Goal: Use online tool/utility: Utilize a website feature to perform a specific function

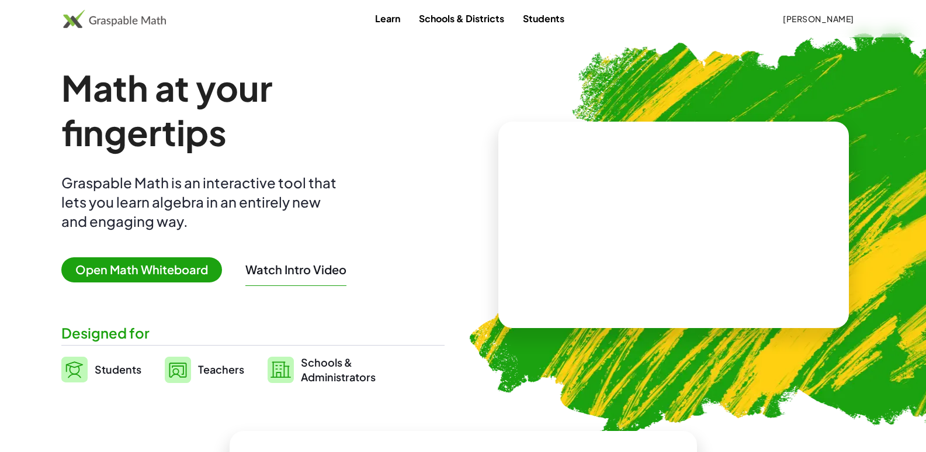
click at [147, 276] on span "Open Math Whiteboard" at bounding box center [141, 269] width 161 height 25
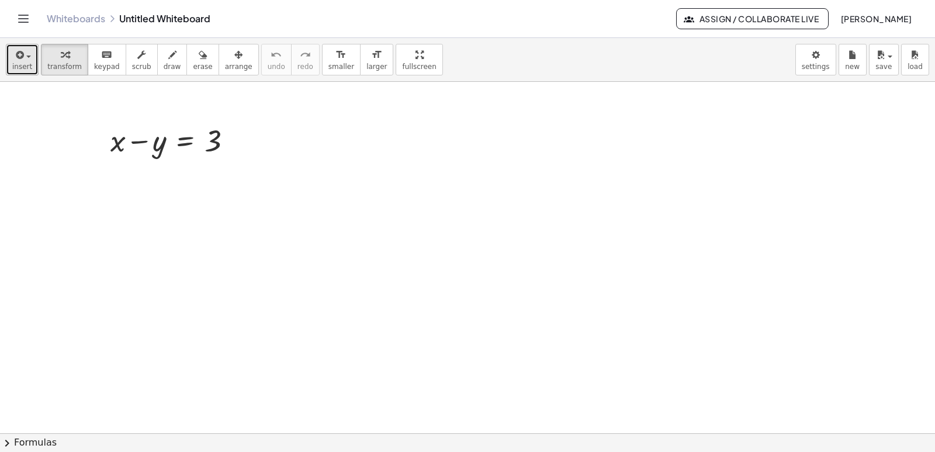
click at [31, 60] on button "insert" at bounding box center [22, 60] width 33 height 32
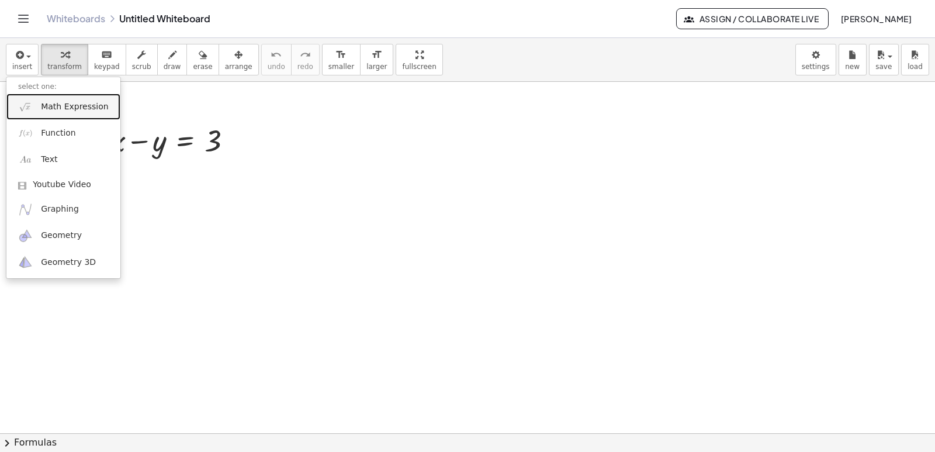
click at [44, 108] on span "Math Expression" at bounding box center [74, 107] width 67 height 12
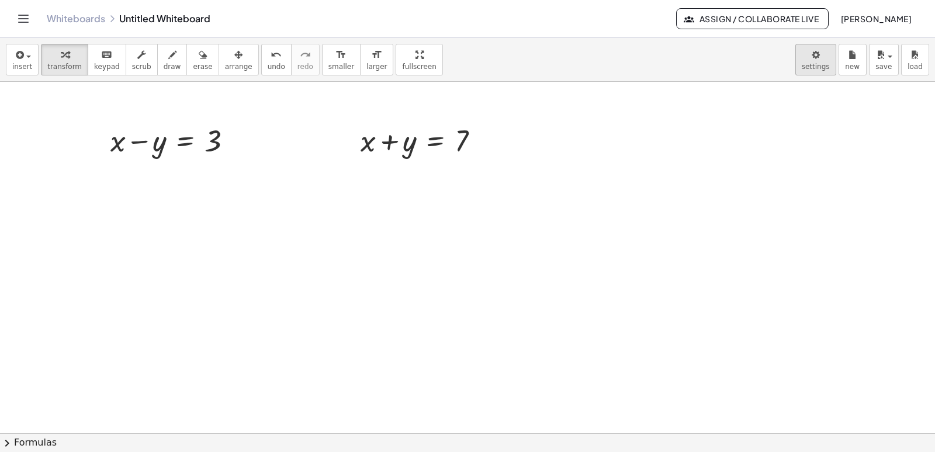
click at [817, 65] on body "Graspable Math Activities Get Started Activity Bank Assigned Work Classes White…" at bounding box center [467, 226] width 935 height 452
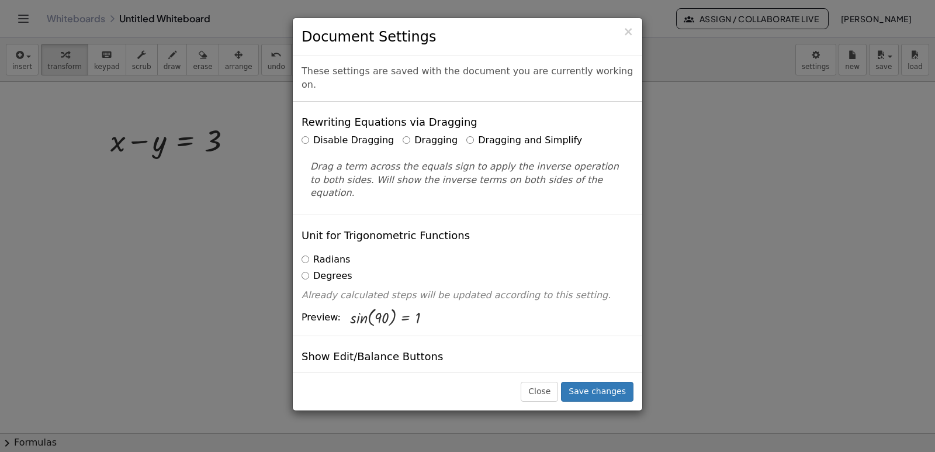
click at [481, 134] on label "Dragging and Simplify" at bounding box center [524, 140] width 116 height 13
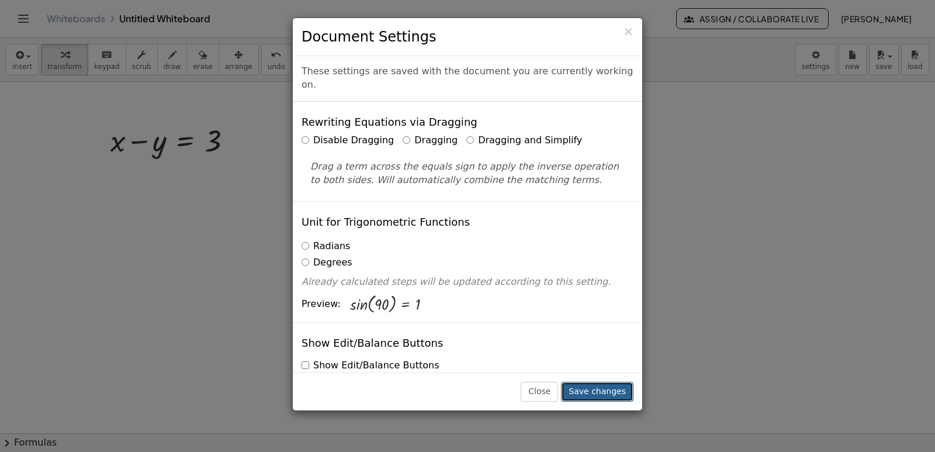
click at [594, 395] on button "Save changes" at bounding box center [597, 391] width 72 height 20
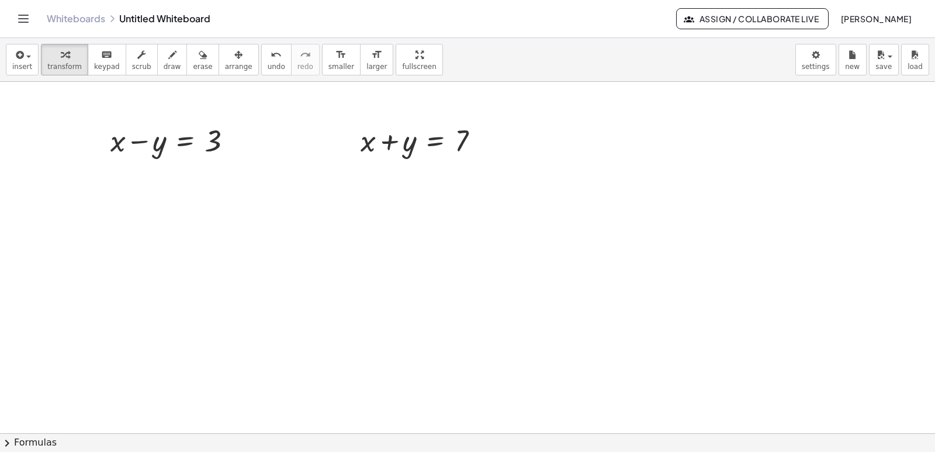
drag, startPoint x: 388, startPoint y: 65, endPoint x: 388, endPoint y: 116, distance: 50.8
click at [388, 116] on div "insert select one: Math Expression Function Text Youtube Video Graphing Geometr…" at bounding box center [467, 245] width 935 height 414
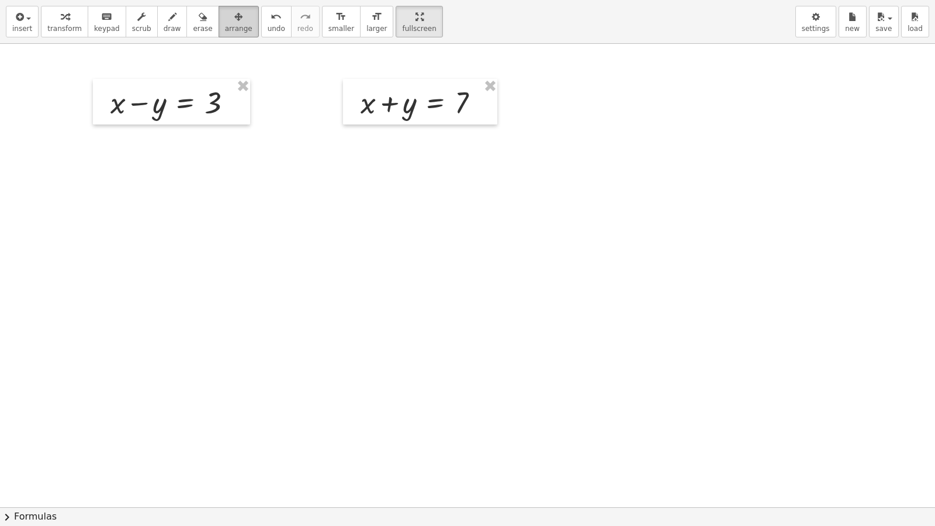
click at [225, 32] on span "arrange" at bounding box center [238, 29] width 27 height 8
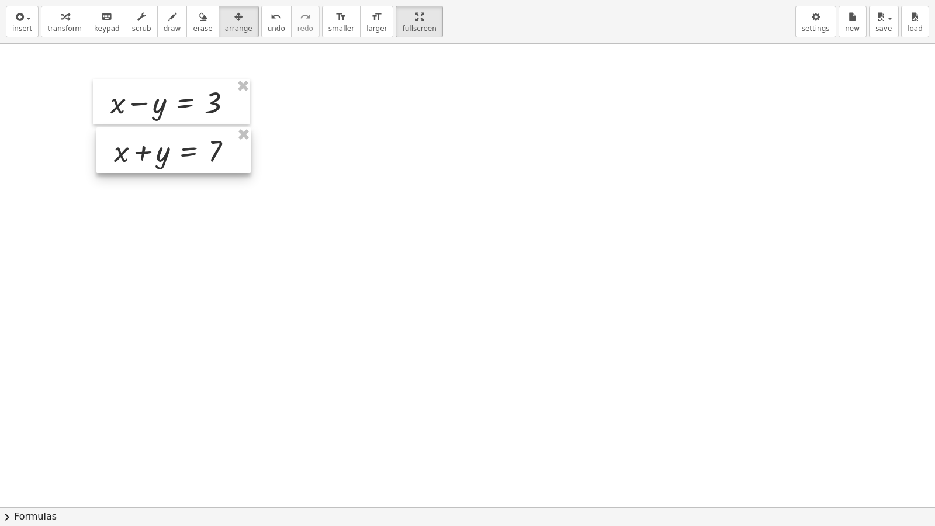
drag, startPoint x: 408, startPoint y: 110, endPoint x: 162, endPoint y: 159, distance: 251.2
click at [162, 159] on div at bounding box center [173, 150] width 154 height 46
click at [373, 188] on div at bounding box center [467, 507] width 935 height 926
click at [164, 22] on div "button" at bounding box center [173, 16] width 18 height 14
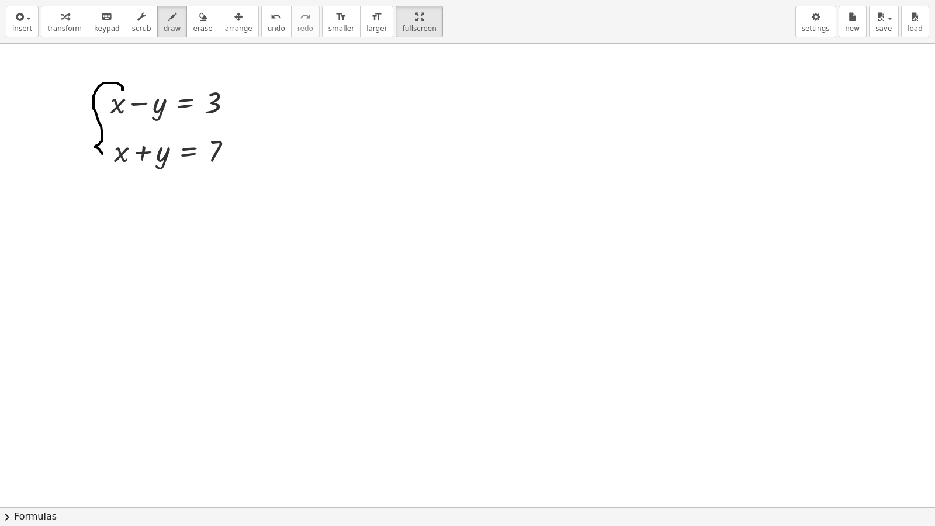
drag, startPoint x: 123, startPoint y: 90, endPoint x: 111, endPoint y: 151, distance: 62.5
click at [103, 157] on div at bounding box center [467, 507] width 935 height 926
drag, startPoint x: 111, startPoint y: 80, endPoint x: 114, endPoint y: 188, distance: 107.5
click at [114, 188] on div at bounding box center [467, 507] width 935 height 926
drag, startPoint x: 110, startPoint y: 72, endPoint x: 129, endPoint y: 203, distance: 131.6
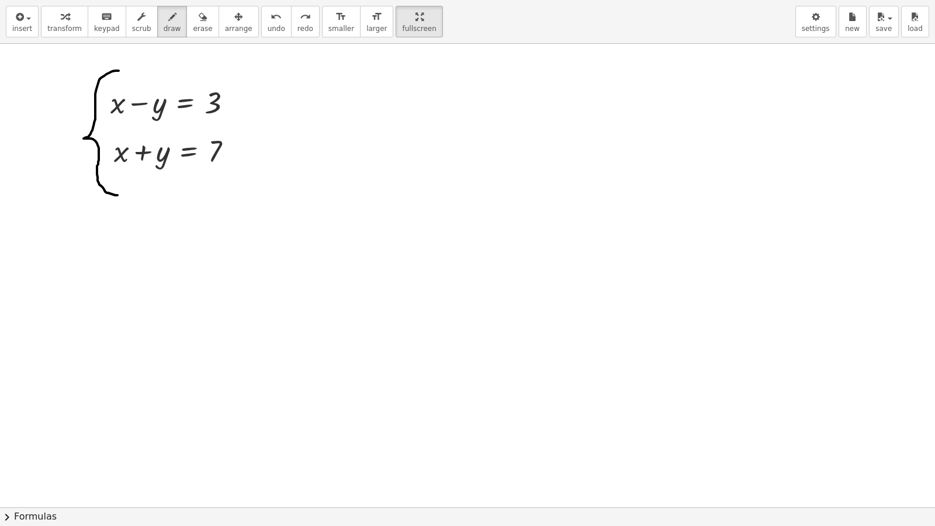
click at [117, 195] on div at bounding box center [467, 507] width 935 height 926
click at [366, 25] on span "larger" at bounding box center [376, 29] width 20 height 8
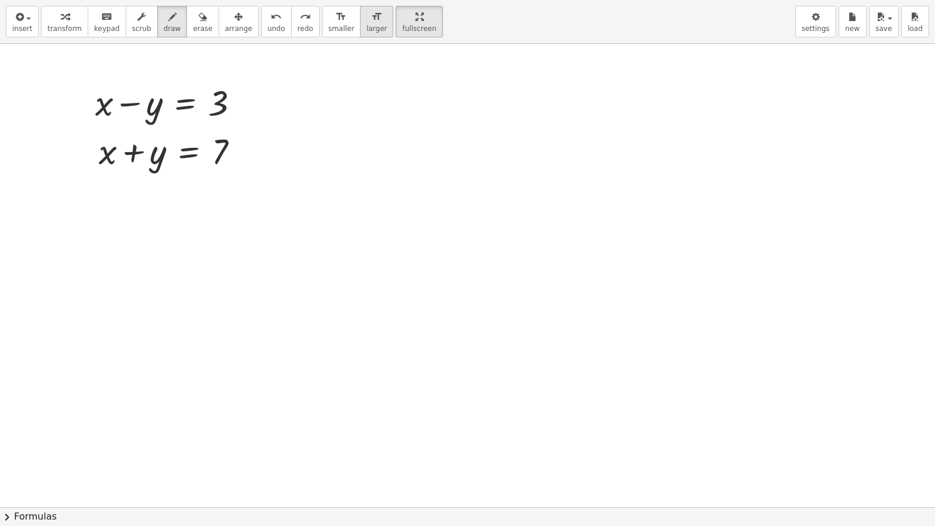
click at [360, 23] on button "format_size larger" at bounding box center [376, 22] width 33 height 32
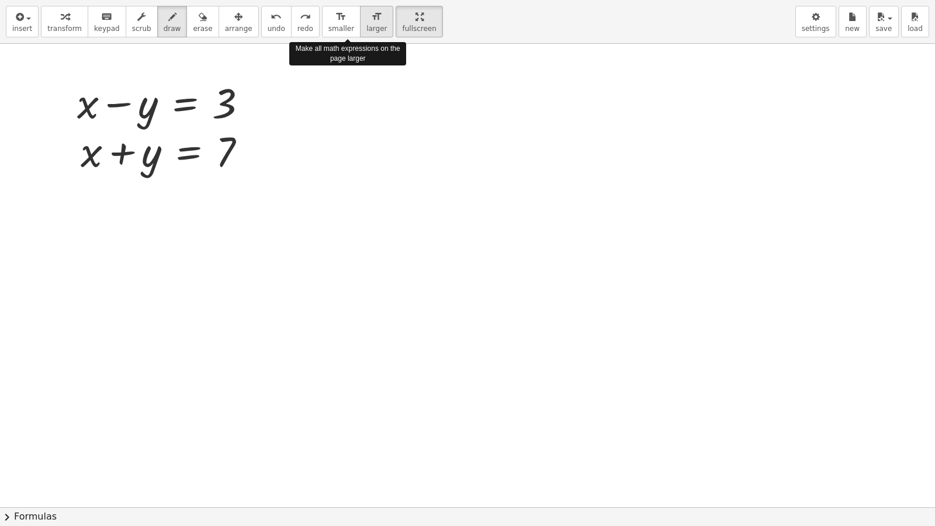
click at [360, 23] on button "format_size larger" at bounding box center [376, 22] width 33 height 32
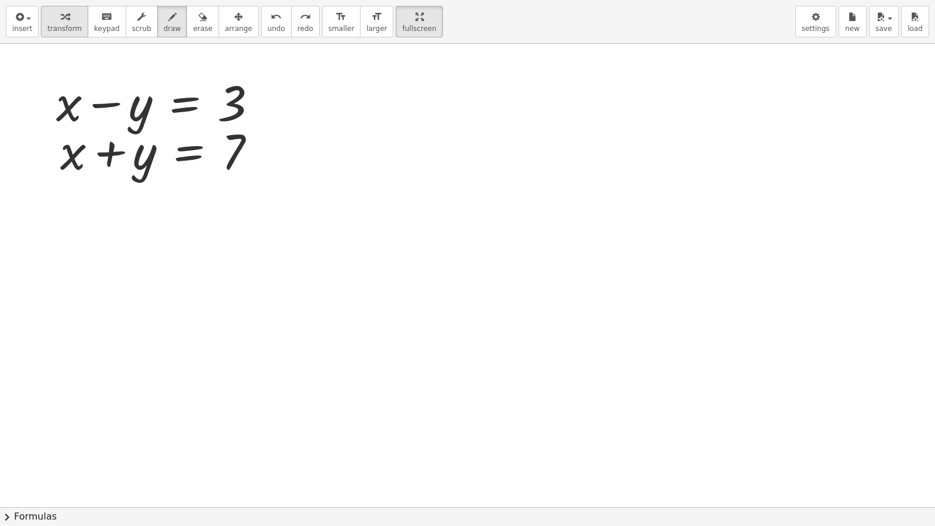
click at [69, 22] on div "button" at bounding box center [64, 16] width 34 height 14
click at [366, 26] on span "larger" at bounding box center [376, 29] width 20 height 8
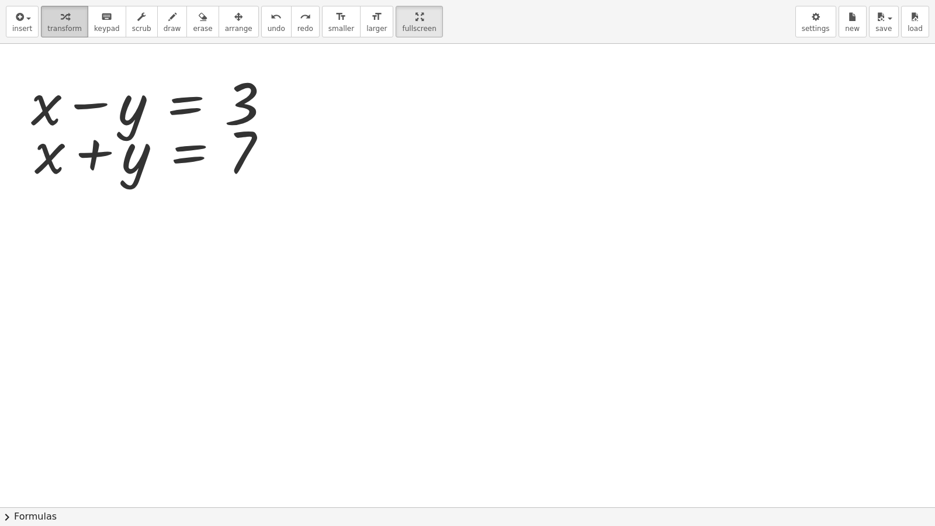
click at [74, 29] on span "transform" at bounding box center [64, 29] width 34 height 8
drag, startPoint x: 121, startPoint y: 102, endPoint x: 121, endPoint y: 95, distance: 6.4
click at [121, 95] on div at bounding box center [155, 101] width 260 height 75
click at [225, 25] on span "arrange" at bounding box center [238, 29] width 27 height 8
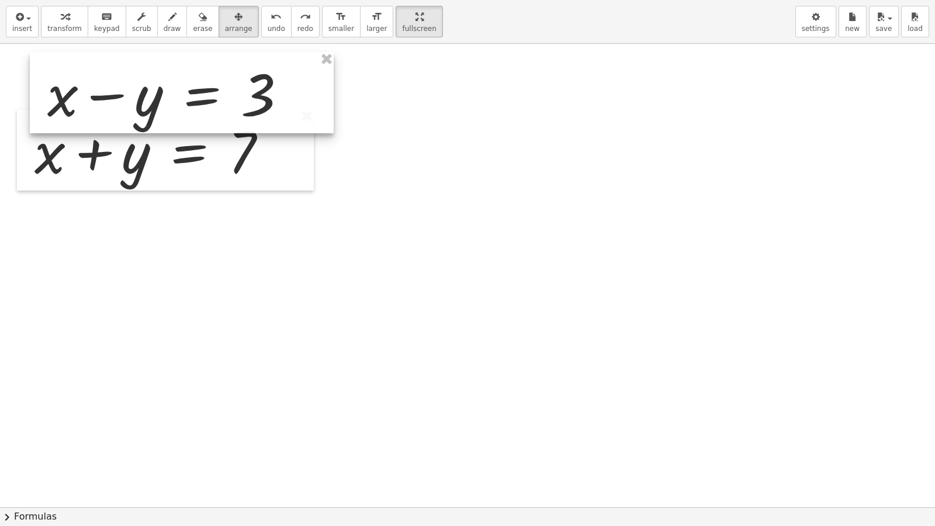
drag, startPoint x: 161, startPoint y: 92, endPoint x: 175, endPoint y: 93, distance: 14.6
click at [175, 84] on div at bounding box center [182, 92] width 304 height 81
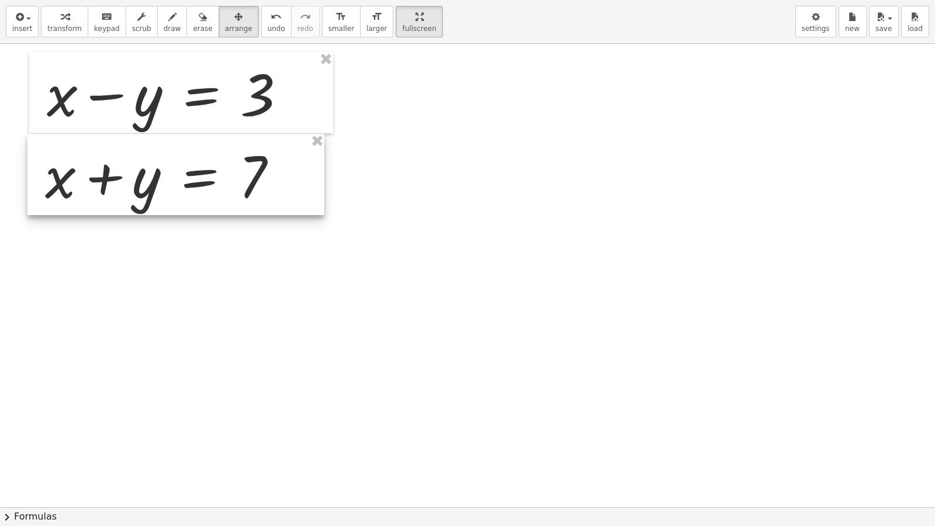
drag, startPoint x: 172, startPoint y: 169, endPoint x: 183, endPoint y: 193, distance: 26.6
click at [183, 193] on div at bounding box center [175, 174] width 297 height 81
click at [390, 209] on div at bounding box center [467, 507] width 935 height 926
click at [164, 22] on div "button" at bounding box center [173, 16] width 18 height 14
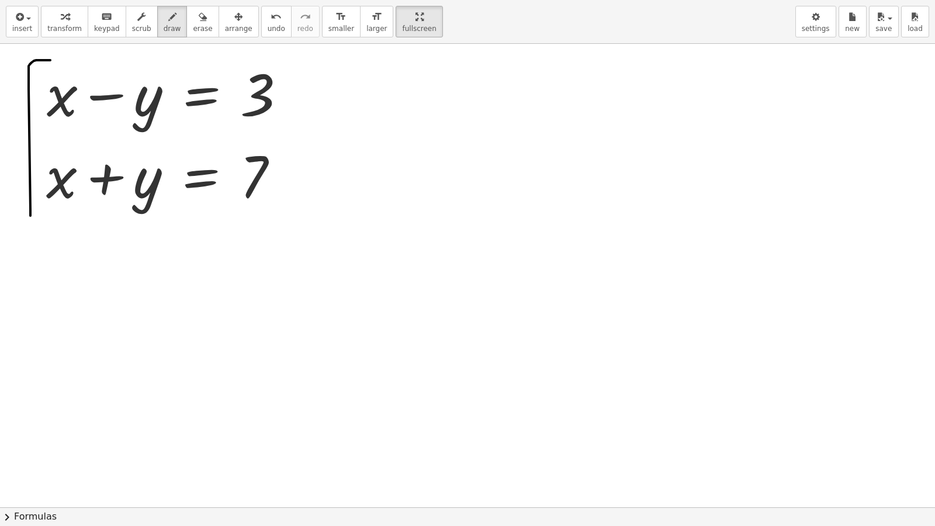
drag, startPoint x: 34, startPoint y: 61, endPoint x: 39, endPoint y: 218, distance: 157.8
click at [39, 218] on div at bounding box center [467, 507] width 935 height 926
drag, startPoint x: 54, startPoint y: 57, endPoint x: 39, endPoint y: 148, distance: 92.9
click at [37, 149] on div at bounding box center [467, 507] width 935 height 926
drag, startPoint x: 55, startPoint y: 61, endPoint x: 54, endPoint y: 218, distance: 157.1
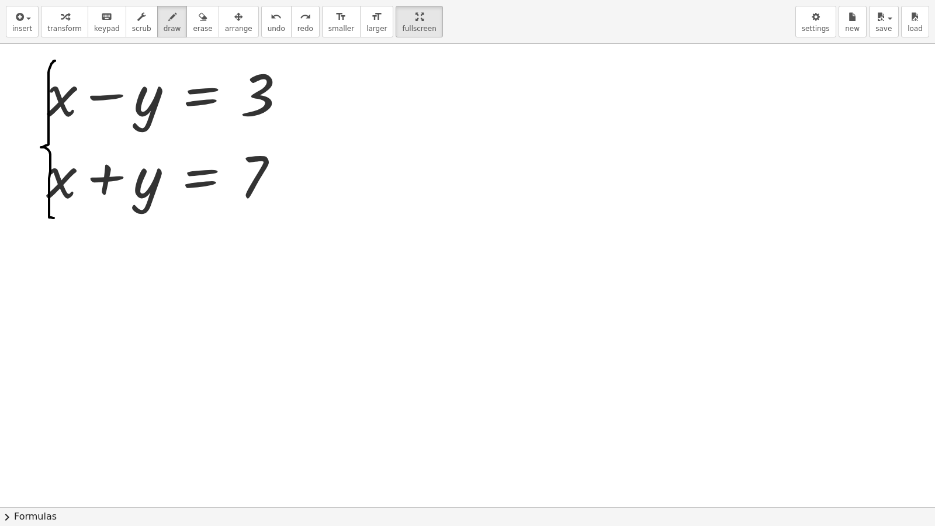
click at [54, 218] on div at bounding box center [467, 507] width 935 height 926
drag, startPoint x: 56, startPoint y: 66, endPoint x: 62, endPoint y: 232, distance: 166.6
click at [62, 232] on div at bounding box center [467, 507] width 935 height 926
click at [225, 29] on span "arrange" at bounding box center [238, 29] width 27 height 8
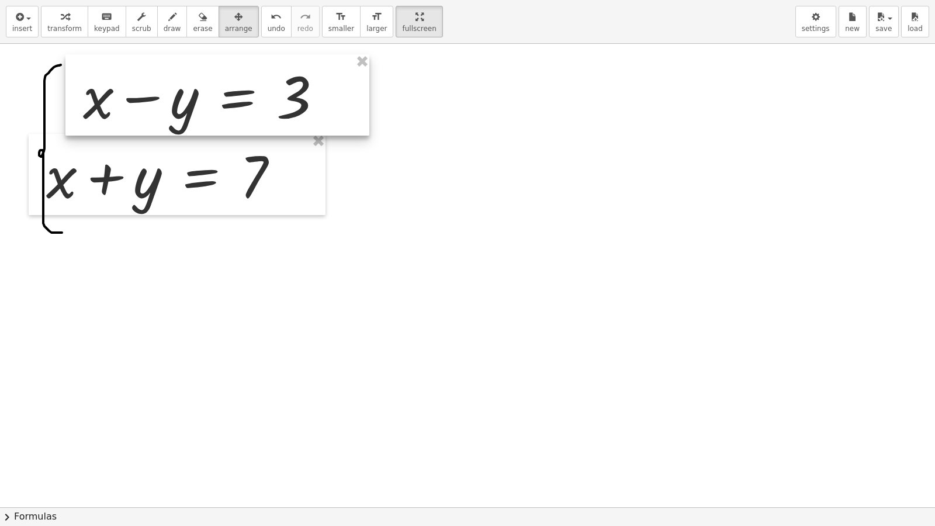
drag, startPoint x: 165, startPoint y: 75, endPoint x: 202, endPoint y: 78, distance: 36.3
click at [202, 78] on div at bounding box center [217, 94] width 304 height 81
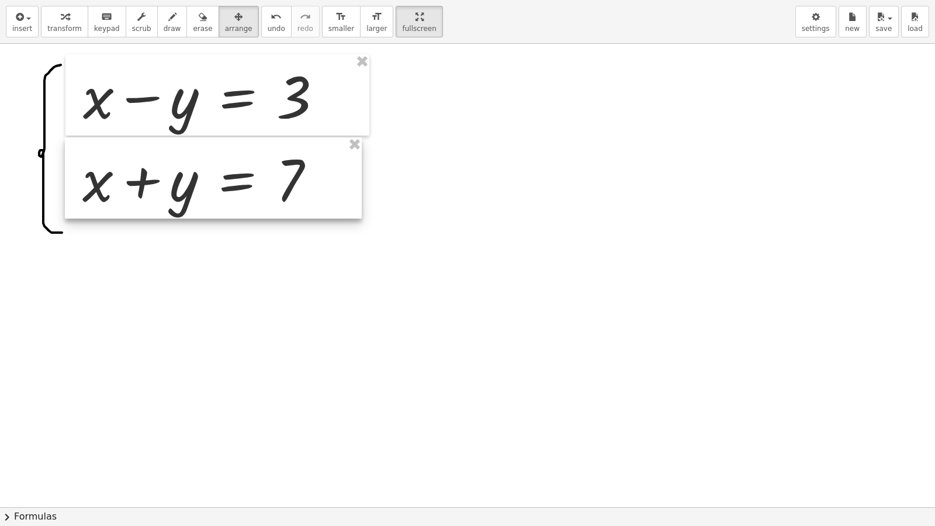
drag, startPoint x: 181, startPoint y: 143, endPoint x: 217, endPoint y: 146, distance: 36.4
click at [217, 146] on div at bounding box center [213, 177] width 297 height 81
click at [468, 231] on div at bounding box center [467, 507] width 935 height 926
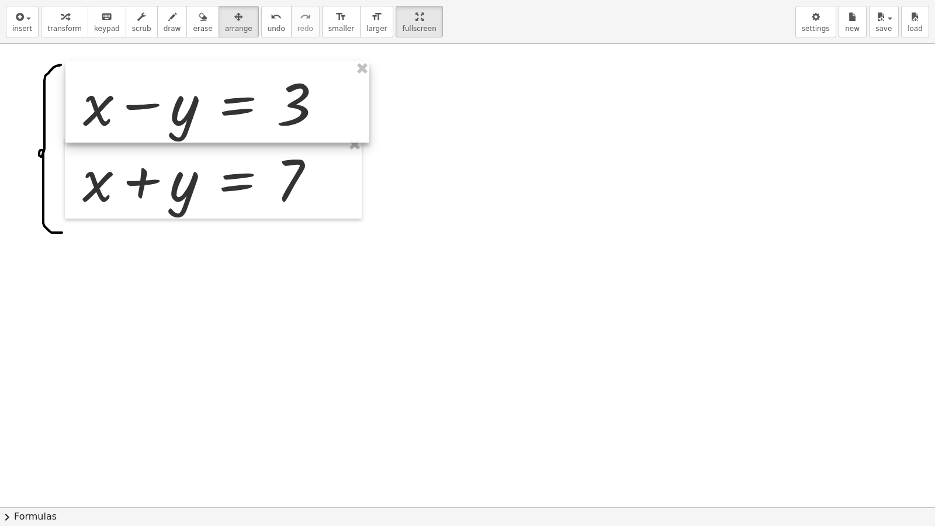
drag, startPoint x: 226, startPoint y: 109, endPoint x: 226, endPoint y: 116, distance: 7.0
click at [226, 116] on div at bounding box center [217, 101] width 304 height 81
click at [505, 176] on div at bounding box center [467, 507] width 935 height 926
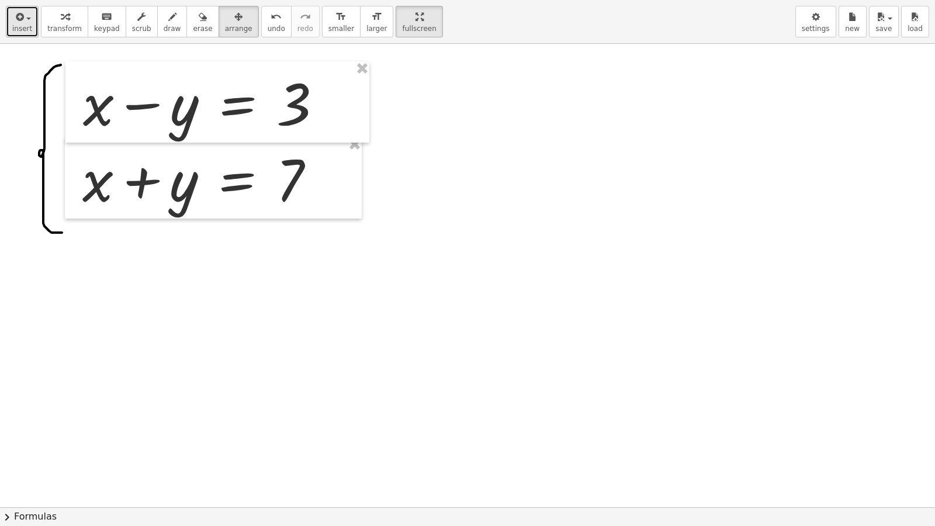
click at [28, 23] on div "button" at bounding box center [22, 16] width 20 height 14
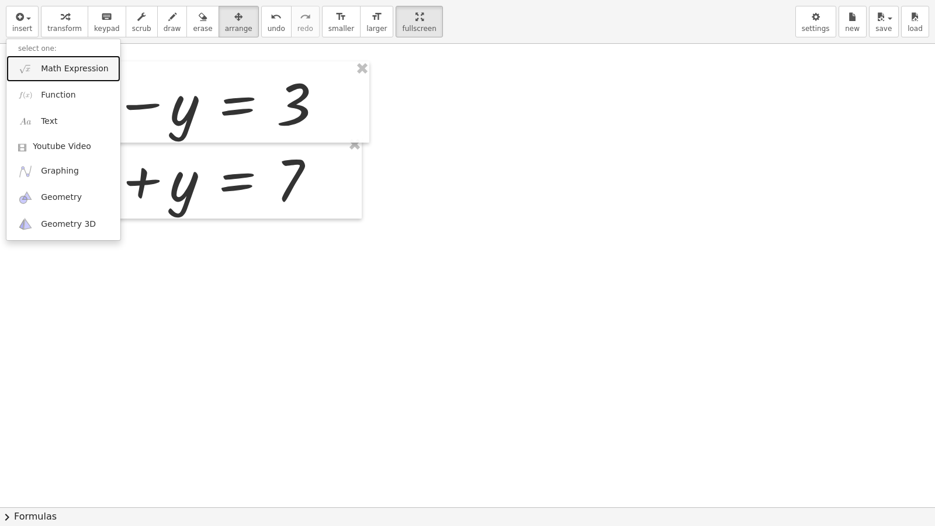
click at [65, 75] on link "Math Expression" at bounding box center [63, 68] width 114 height 26
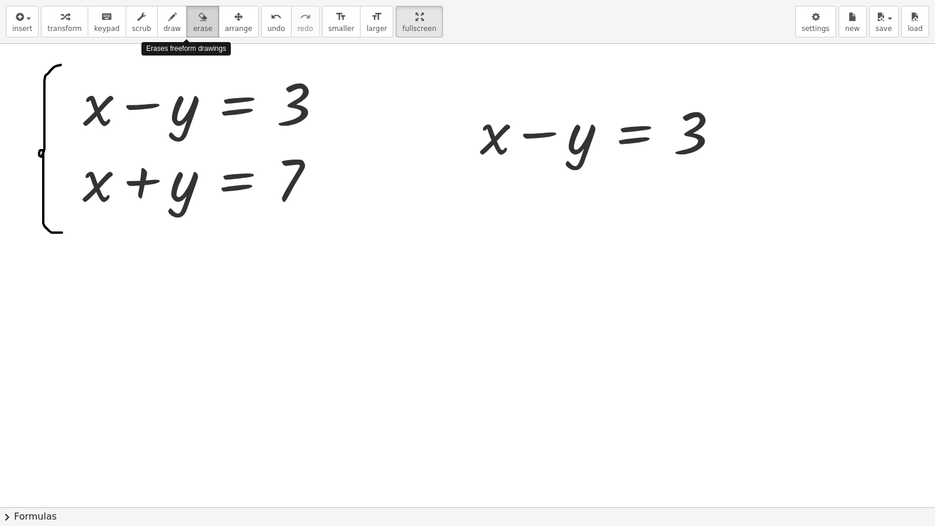
click at [200, 28] on button "erase" at bounding box center [202, 22] width 32 height 32
click at [225, 28] on span "arrange" at bounding box center [238, 29] width 27 height 8
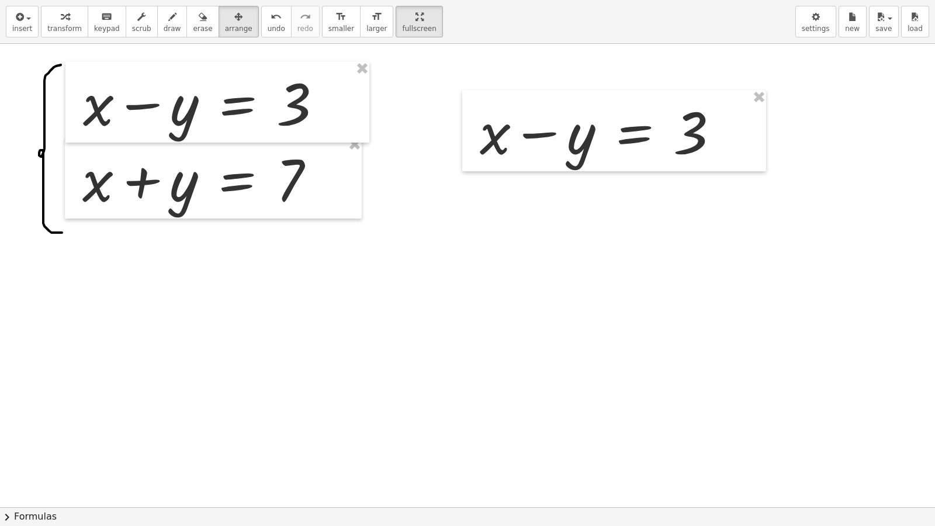
drag, startPoint x: 643, startPoint y: 175, endPoint x: 641, endPoint y: 168, distance: 7.1
click at [641, 168] on div "+ x − y = 3 + x + y = 7 + x − y = 3" at bounding box center [467, 507] width 935 height 926
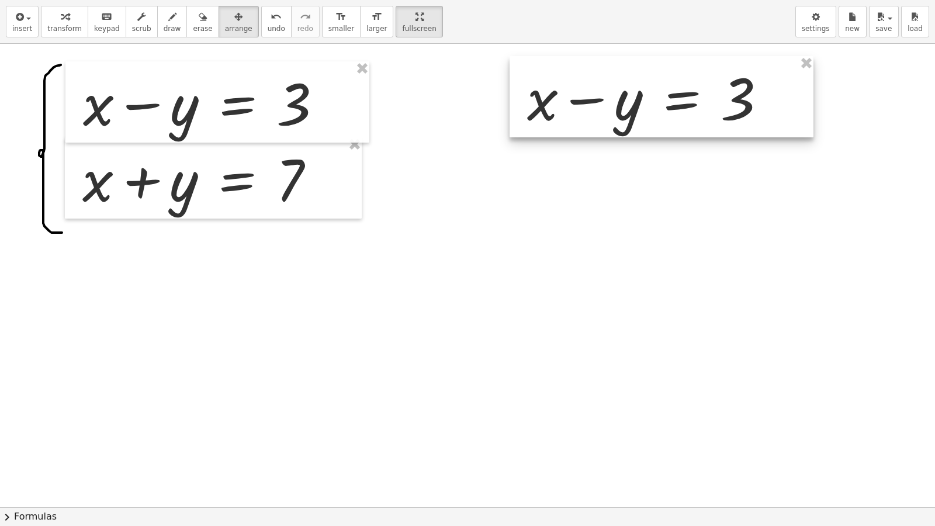
drag, startPoint x: 651, startPoint y: 148, endPoint x: 653, endPoint y: 238, distance: 90.0
click at [700, 114] on div at bounding box center [661, 96] width 304 height 81
drag, startPoint x: 653, startPoint y: 238, endPoint x: 485, endPoint y: 132, distance: 198.7
click at [654, 238] on div at bounding box center [467, 507] width 935 height 926
click at [164, 15] on div "insert select one: Math Expression Function Text Youtube Video Graphing Geometr…" at bounding box center [467, 22] width 935 height 44
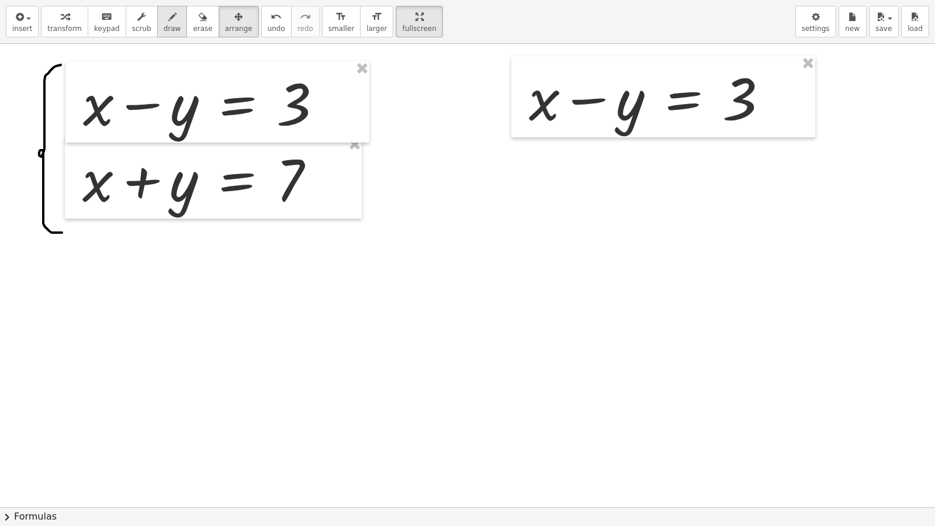
click at [165, 16] on div "button" at bounding box center [173, 16] width 18 height 14
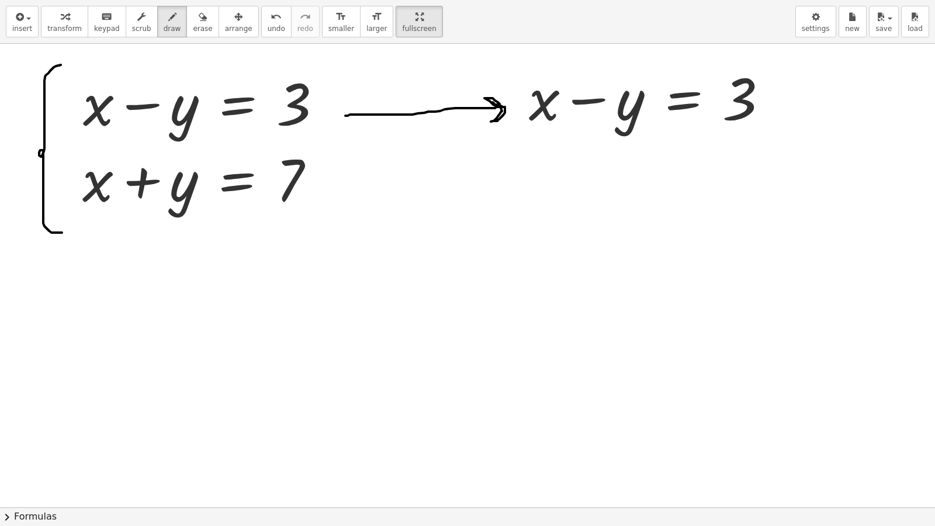
drag, startPoint x: 345, startPoint y: 116, endPoint x: 492, endPoint y: 102, distance: 147.8
click at [492, 102] on div at bounding box center [467, 507] width 935 height 926
click at [70, 19] on div "button" at bounding box center [64, 16] width 34 height 14
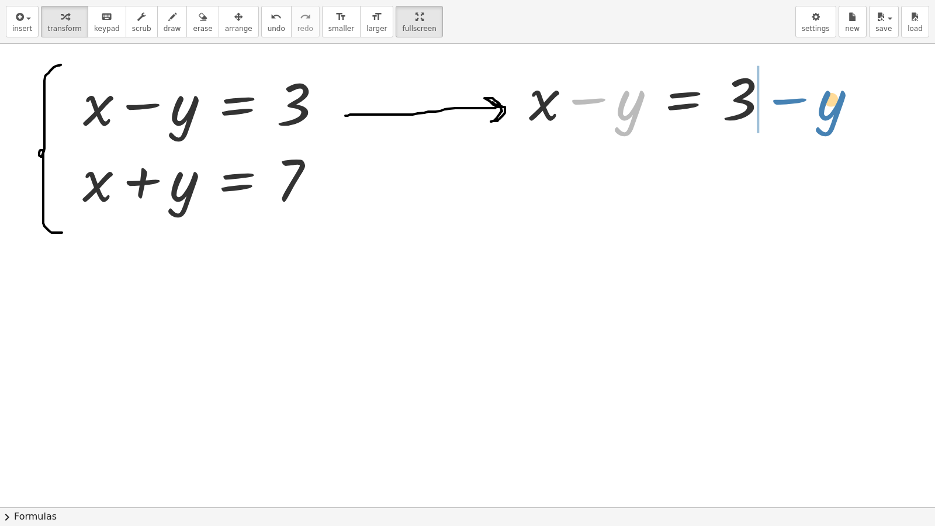
drag, startPoint x: 623, startPoint y: 123, endPoint x: 824, endPoint y: 124, distance: 200.9
click at [824, 124] on div "+ x − y = 3 + x + y = 7 − y + x − y = 3" at bounding box center [467, 507] width 935 height 926
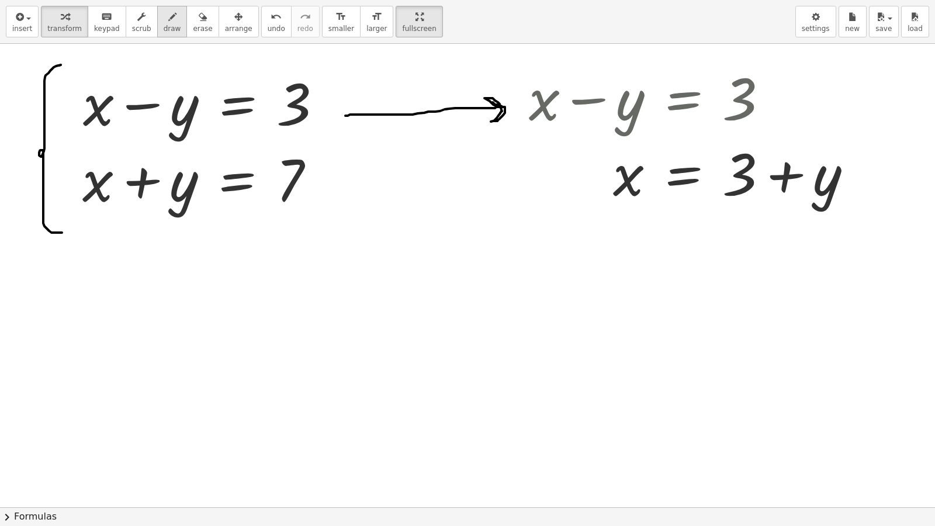
click at [164, 27] on span "draw" at bounding box center [173, 29] width 18 height 8
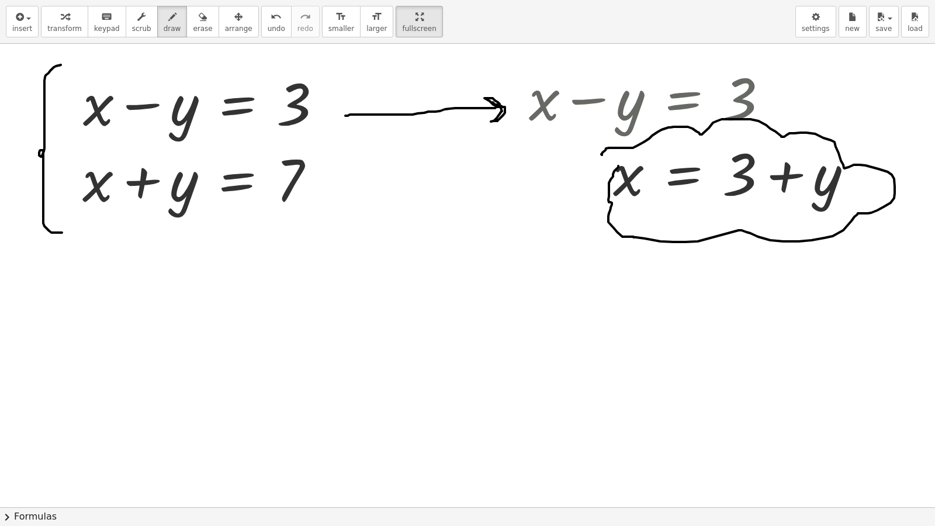
drag, startPoint x: 602, startPoint y: 155, endPoint x: 608, endPoint y: 165, distance: 12.3
click at [608, 165] on div at bounding box center [467, 507] width 935 height 926
drag, startPoint x: 24, startPoint y: 27, endPoint x: 17, endPoint y: 36, distance: 11.2
click at [23, 27] on span "insert" at bounding box center [22, 29] width 20 height 8
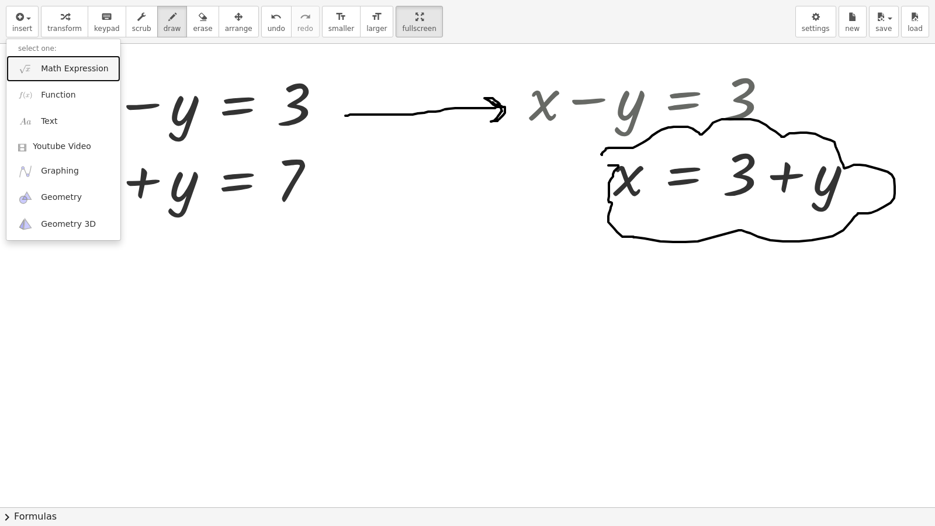
click at [60, 71] on span "Math Expression" at bounding box center [74, 69] width 67 height 12
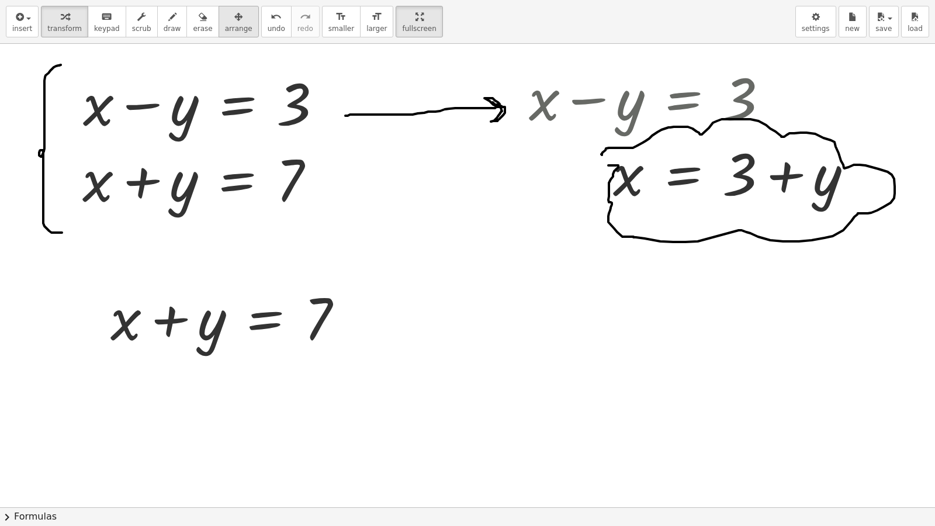
click at [225, 29] on span "arrange" at bounding box center [238, 29] width 27 height 8
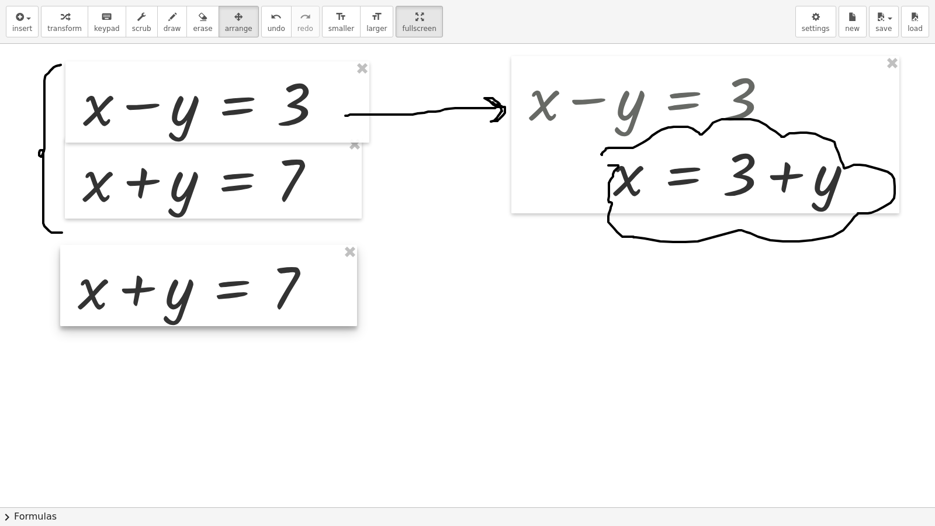
drag, startPoint x: 227, startPoint y: 304, endPoint x: 194, endPoint y: 273, distance: 45.4
click at [194, 273] on div at bounding box center [208, 285] width 297 height 81
click at [424, 335] on div at bounding box center [467, 507] width 935 height 926
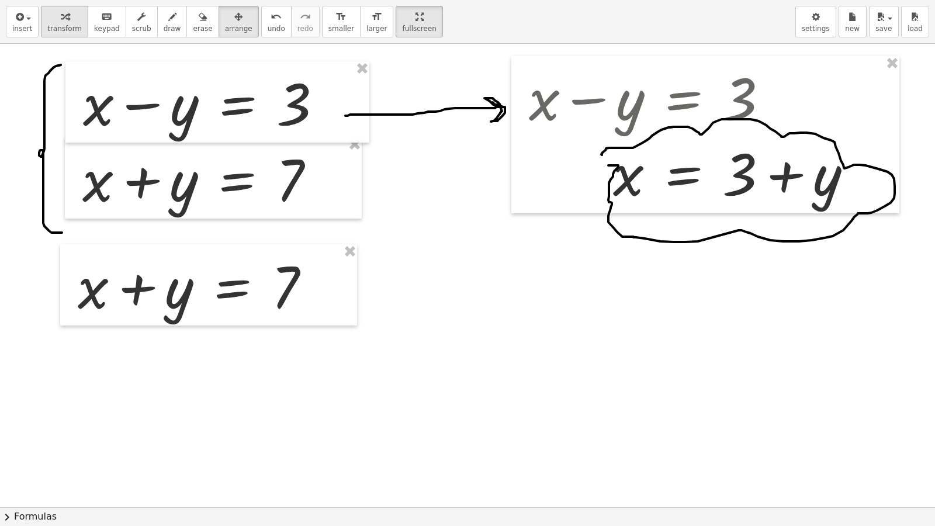
click at [57, 28] on span "transform" at bounding box center [64, 29] width 34 height 8
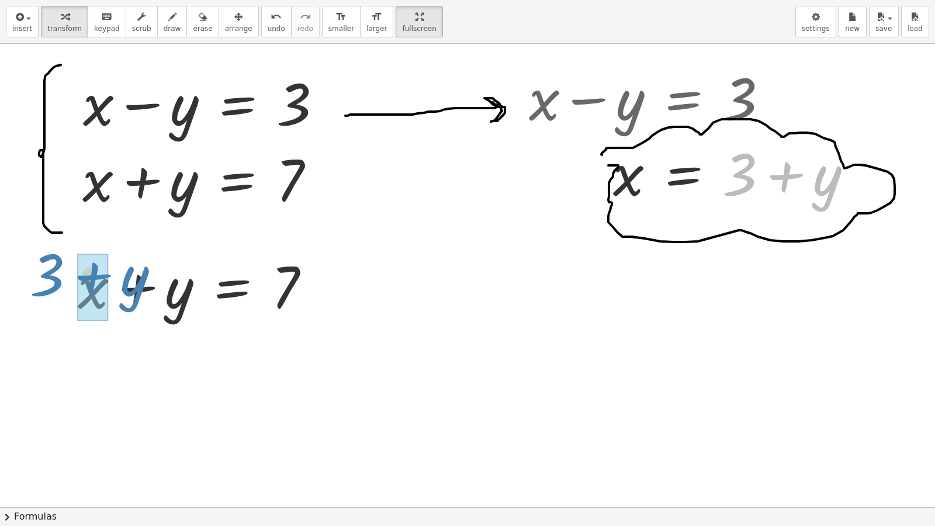
drag, startPoint x: 740, startPoint y: 191, endPoint x: 48, endPoint y: 291, distance: 699.4
click at [48, 291] on div "+ x − y = 3 + x + y = 7 + x − y = 3 + 3 + y x y = 3 + + + x + y = 7" at bounding box center [467, 507] width 935 height 926
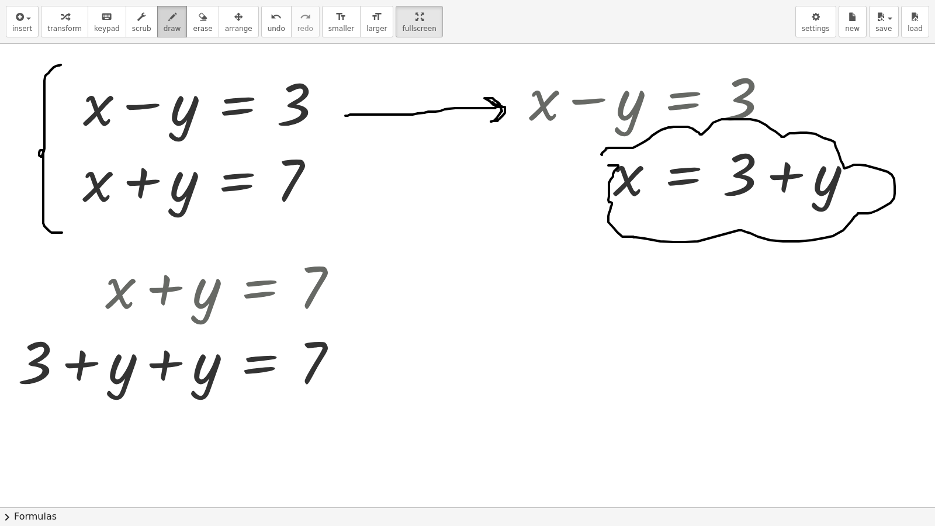
click at [157, 26] on button "draw" at bounding box center [172, 22] width 30 height 32
drag, startPoint x: 9, startPoint y: 343, endPoint x: 32, endPoint y: 407, distance: 67.3
click at [32, 407] on div at bounding box center [467, 507] width 935 height 926
drag, startPoint x: 128, startPoint y: 329, endPoint x: 133, endPoint y: 353, distance: 23.9
click at [133, 353] on div at bounding box center [467, 507] width 935 height 926
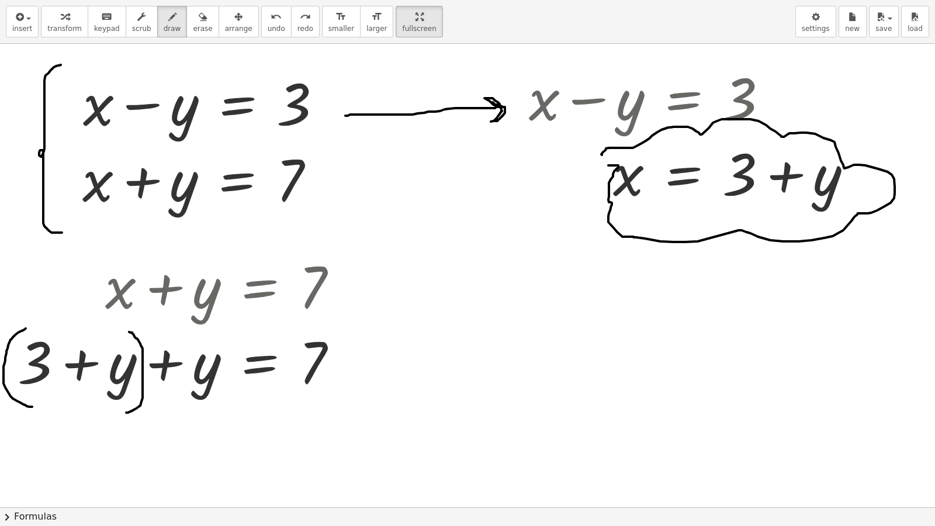
drag, startPoint x: 130, startPoint y: 332, endPoint x: 157, endPoint y: 410, distance: 82.0
click at [126, 412] on div at bounding box center [467, 507] width 935 height 926
click at [61, 20] on icon "button" at bounding box center [65, 17] width 8 height 14
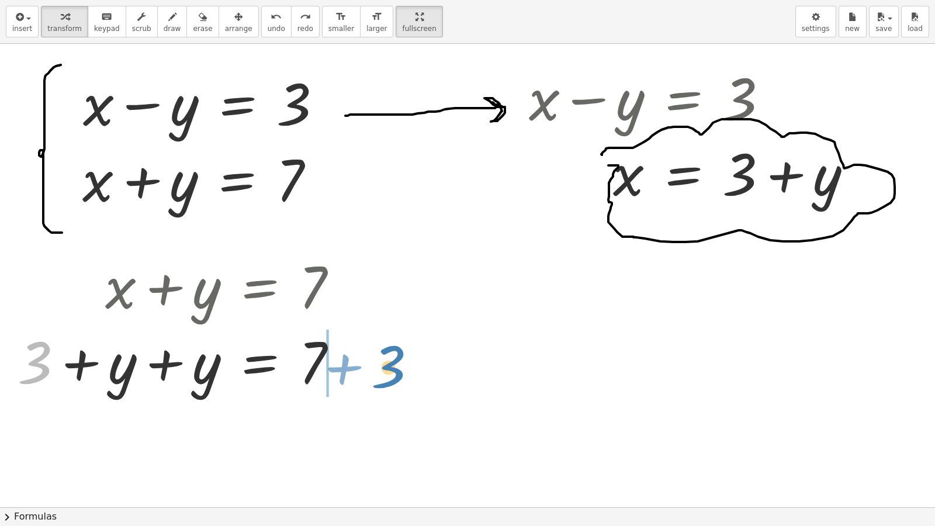
drag, startPoint x: 36, startPoint y: 362, endPoint x: 389, endPoint y: 366, distance: 353.4
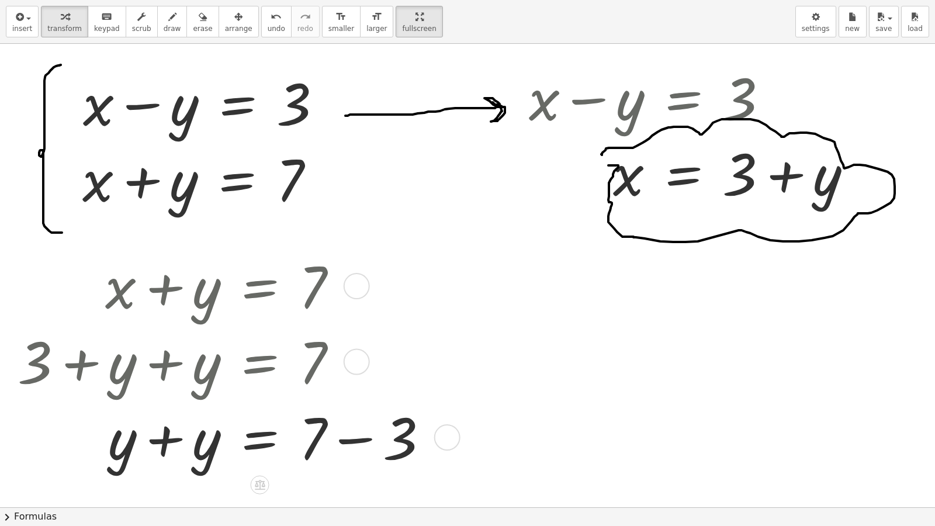
click at [156, 451] on div at bounding box center [228, 435] width 432 height 75
click at [363, 449] on div at bounding box center [228, 435] width 432 height 75
click at [363, 447] on div at bounding box center [362, 437] width 26 height 26
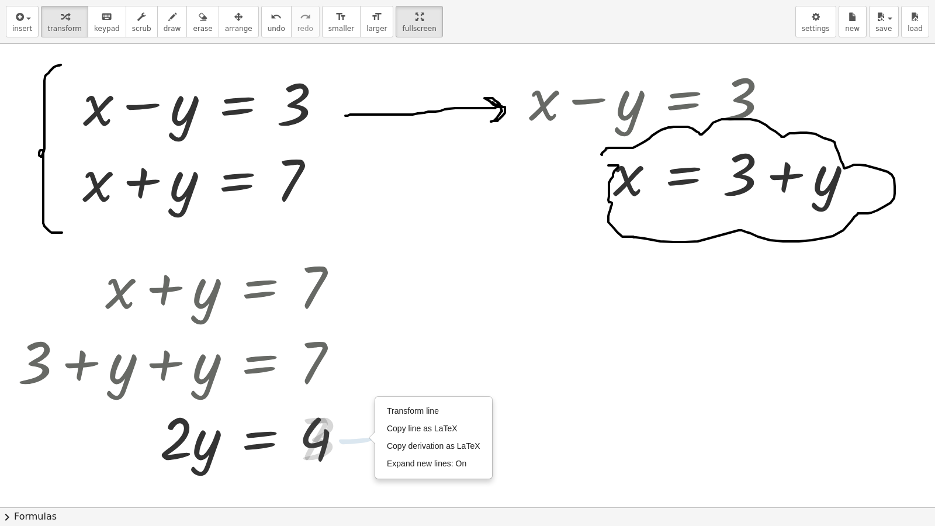
click at [589, 451] on div at bounding box center [467, 507] width 935 height 926
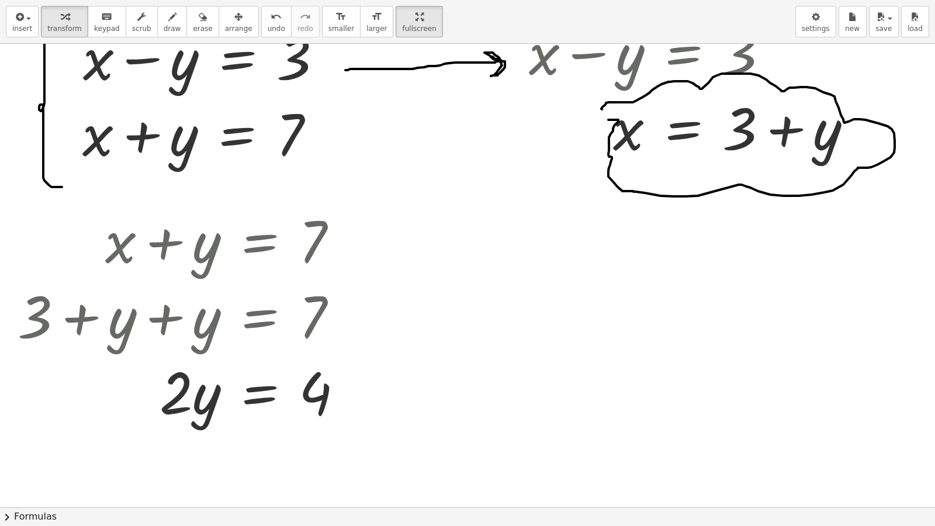
scroll to position [119, 0]
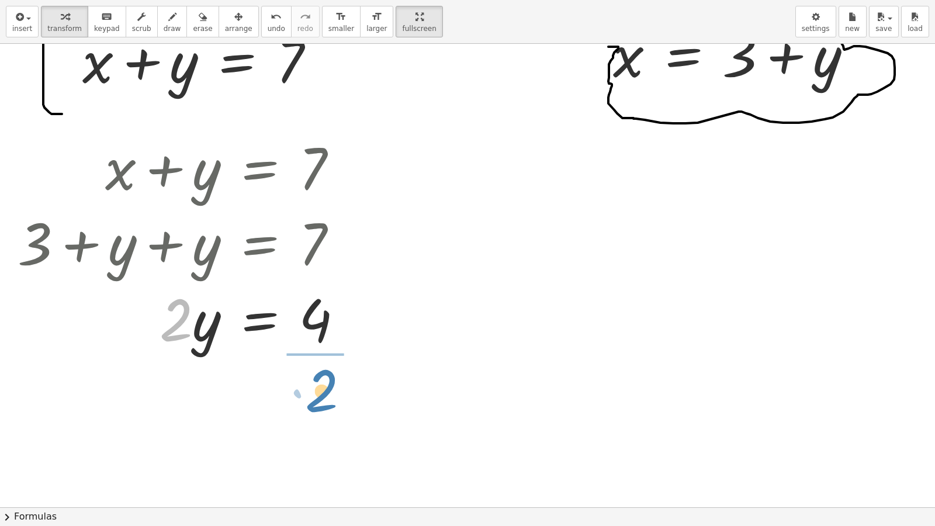
drag, startPoint x: 173, startPoint y: 313, endPoint x: 320, endPoint y: 384, distance: 163.3
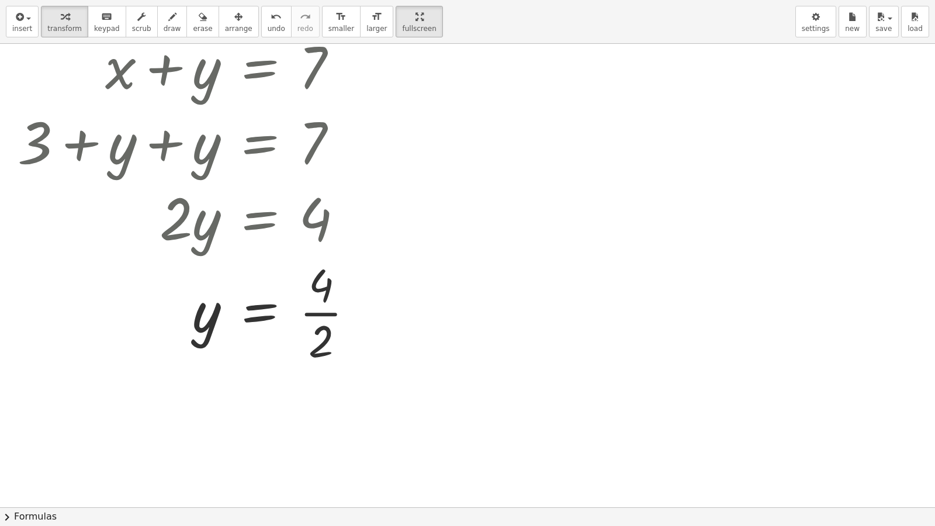
scroll to position [286, 0]
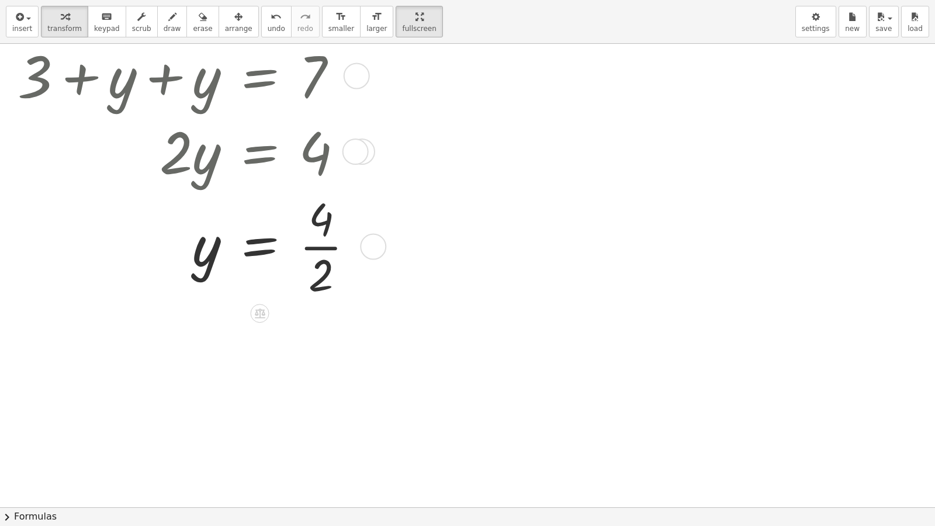
click at [324, 247] on div at bounding box center [190, 245] width 357 height 114
click at [324, 251] on div at bounding box center [185, 245] width 346 height 72
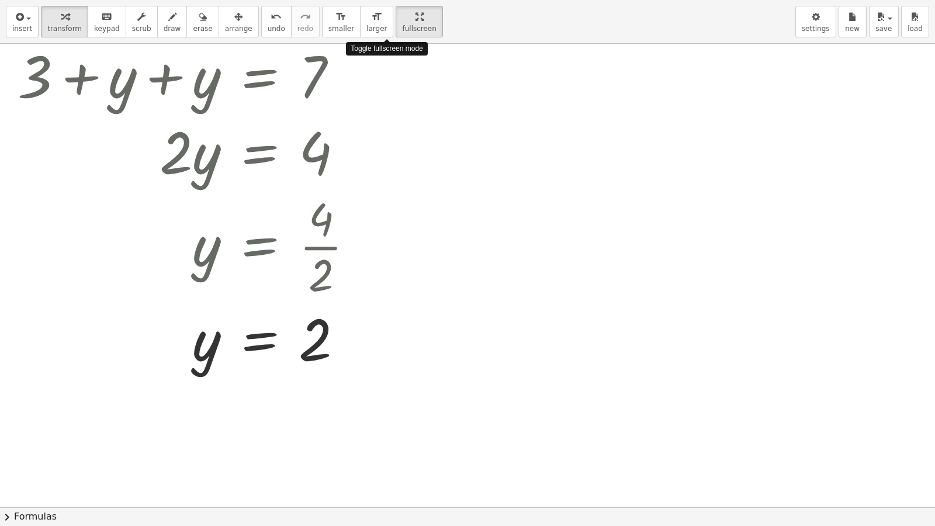
drag, startPoint x: 386, startPoint y: 26, endPoint x: 386, endPoint y: -25, distance: 50.8
click at [386, 0] on html "Graspable Math Activities Get Started Activity Bank Assigned Work Classes White…" at bounding box center [467, 263] width 935 height 526
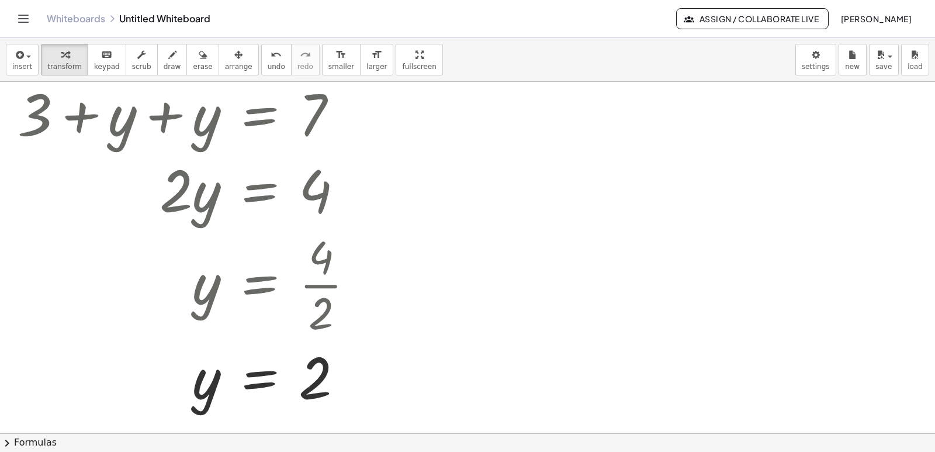
drag, startPoint x: 397, startPoint y: 59, endPoint x: 397, endPoint y: 110, distance: 50.8
click at [397, 110] on div "insert select one: Math Expression Function Text Youtube Video Graphing Geometr…" at bounding box center [467, 245] width 935 height 414
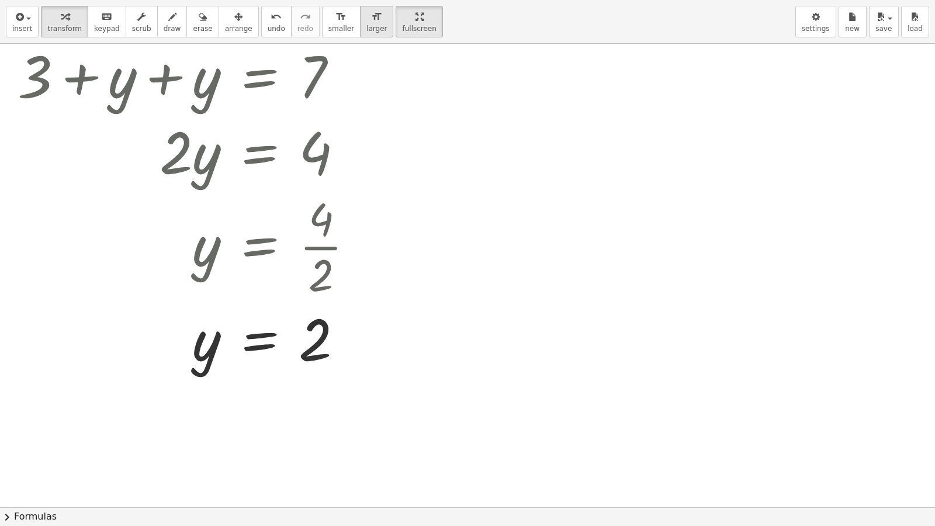
click at [371, 23] on icon "format_size" at bounding box center [376, 17] width 11 height 14
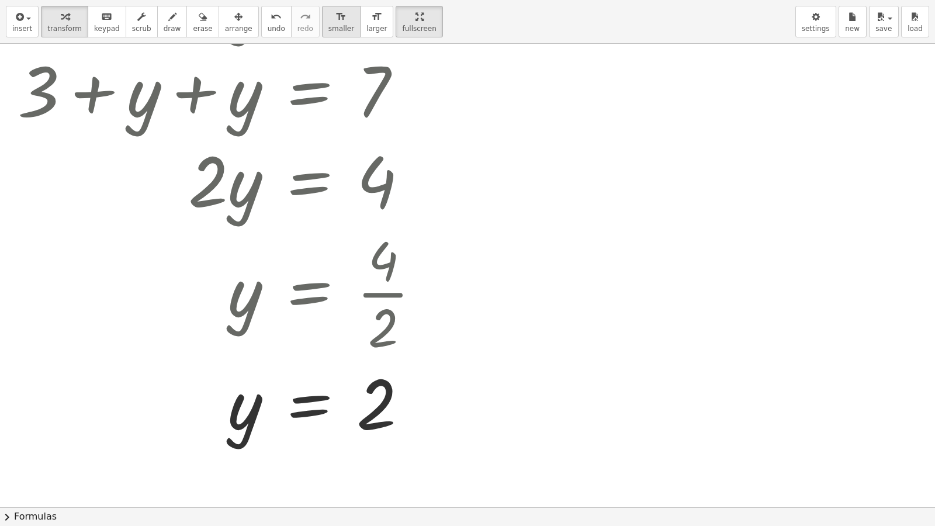
click at [327, 23] on button "format_size smaller" at bounding box center [341, 22] width 39 height 32
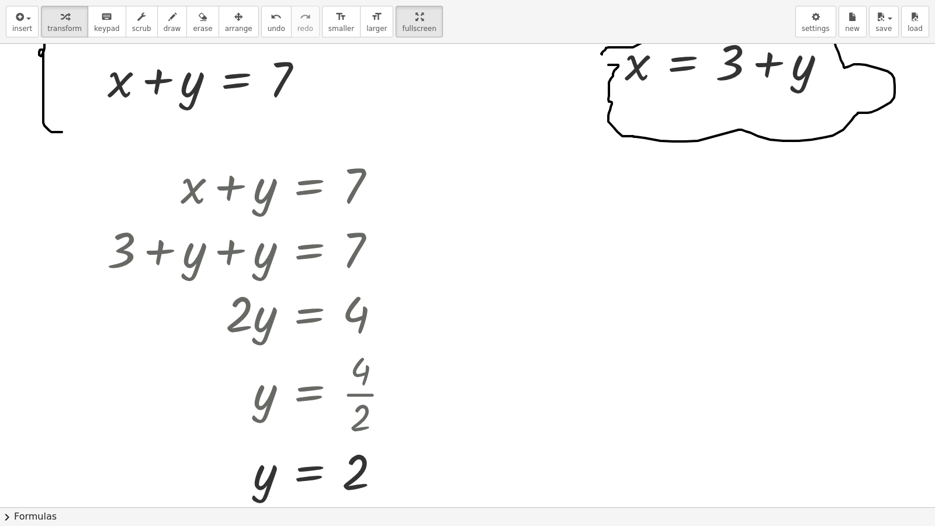
scroll to position [97, 0]
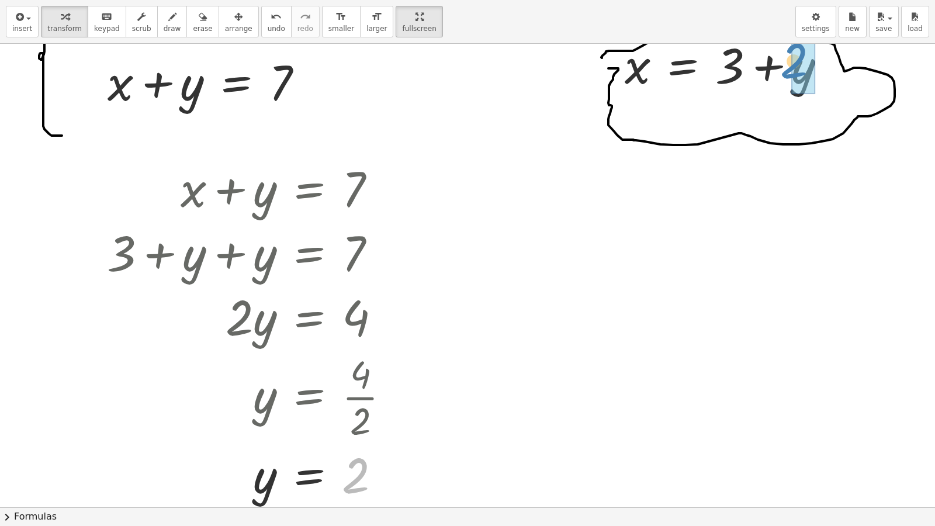
drag, startPoint x: 355, startPoint y: 478, endPoint x: 795, endPoint y: 61, distance: 607.0
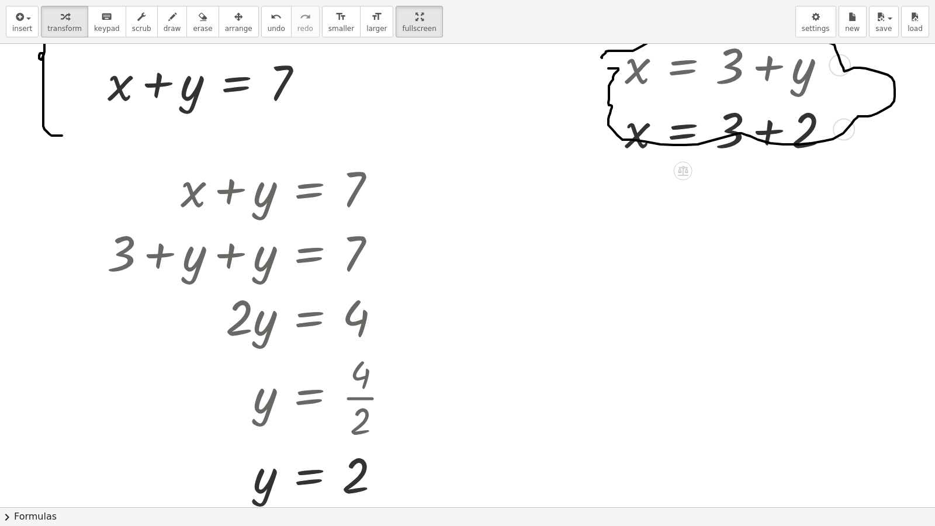
click at [763, 137] on div at bounding box center [696, 128] width 297 height 64
click at [683, 129] on div "x = 3 + + 2" at bounding box center [683, 129] width 0 height 0
click at [765, 282] on div at bounding box center [467, 410] width 935 height 926
